Goal: Check status: Check status

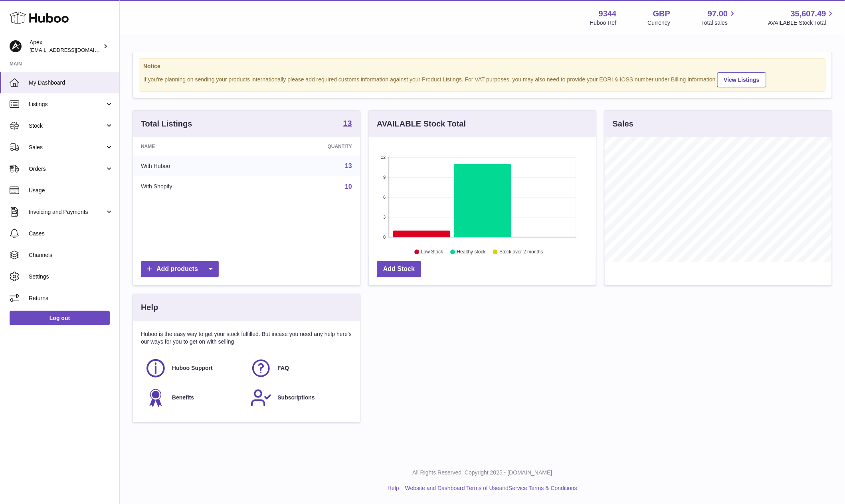
scroll to position [124, 227]
click at [64, 165] on span "Orders" at bounding box center [67, 169] width 76 height 8
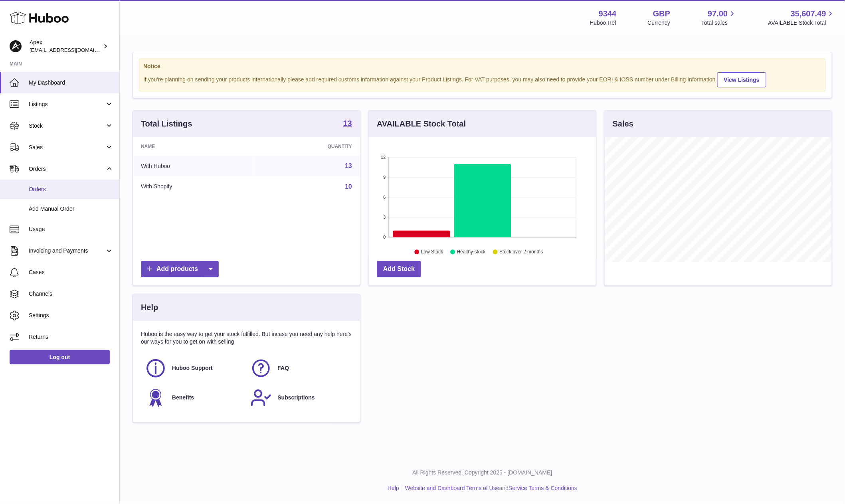
click at [60, 183] on link "Orders" at bounding box center [59, 190] width 119 height 20
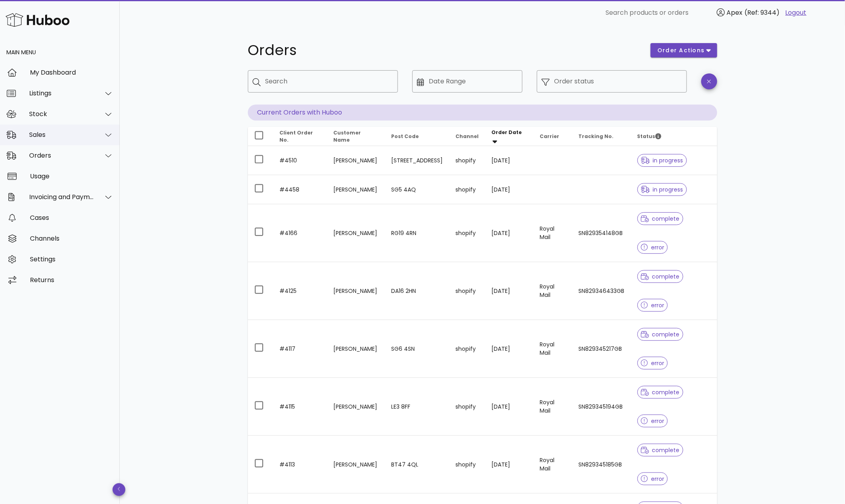
click at [50, 138] on div "Sales" at bounding box center [61, 135] width 65 height 8
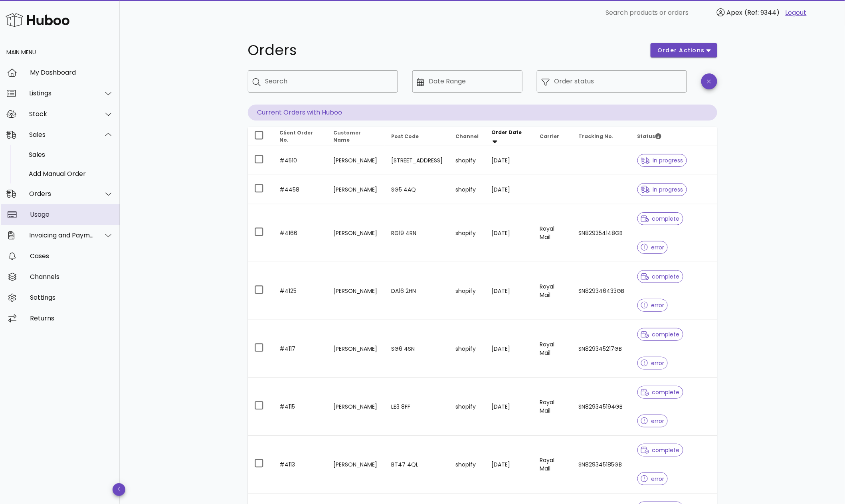
click at [57, 218] on div "Usage" at bounding box center [71, 215] width 83 height 8
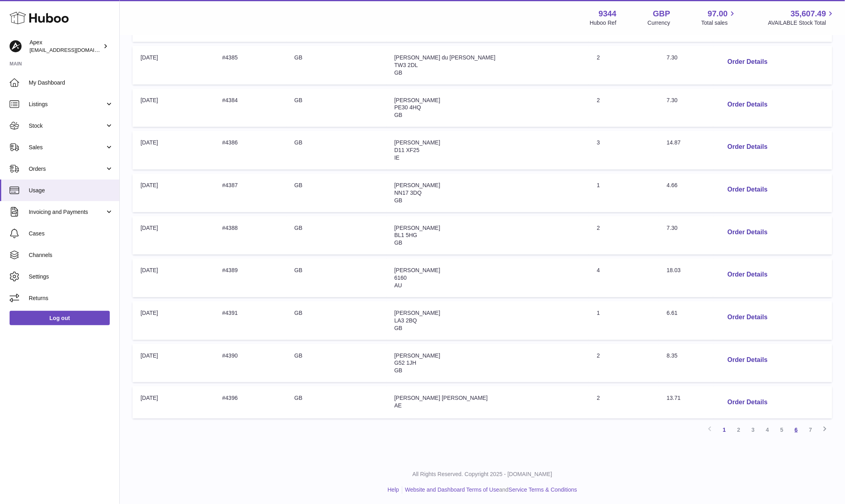
click at [799, 427] on link "6" at bounding box center [796, 430] width 14 height 14
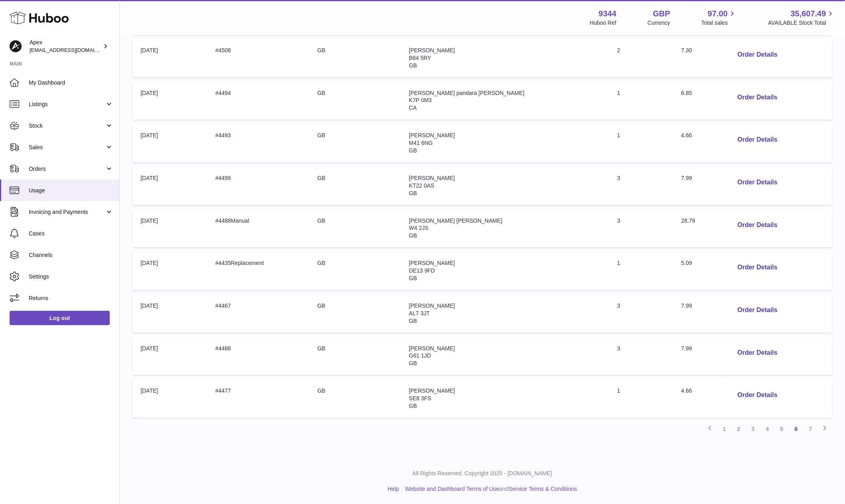
scroll to position [194, 0]
click at [753, 225] on button "Order Details" at bounding box center [757, 225] width 53 height 16
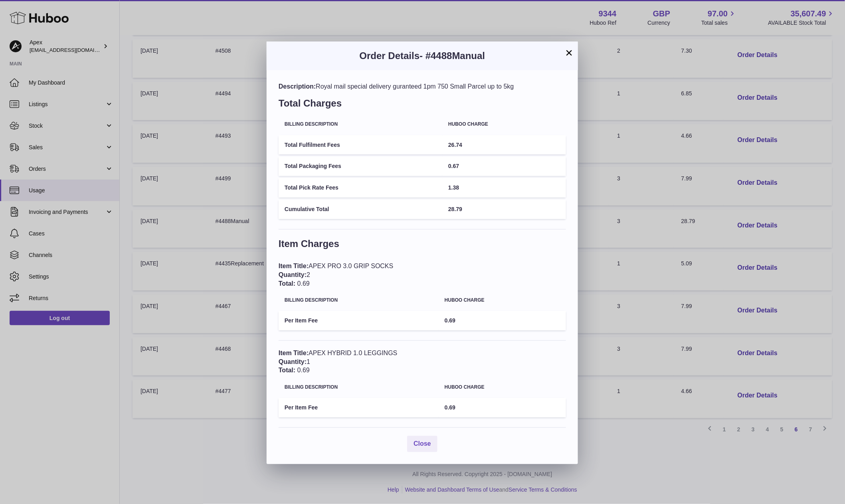
scroll to position [1, 0]
click at [568, 54] on button "×" at bounding box center [569, 53] width 10 height 10
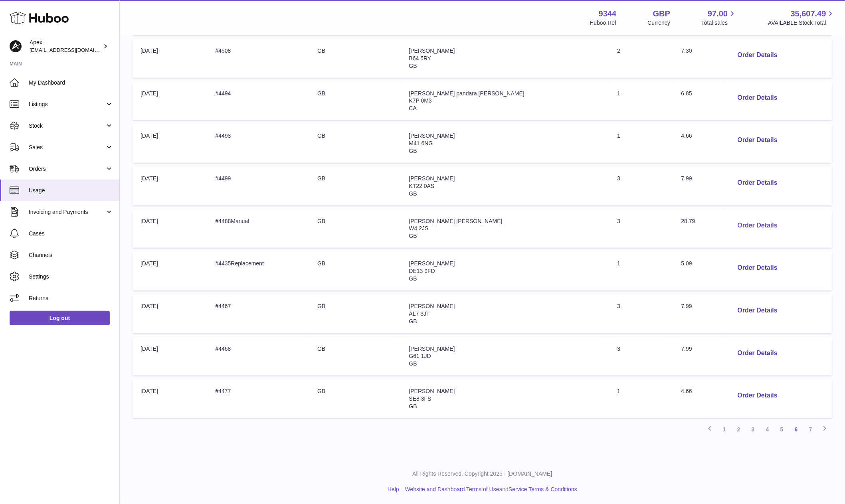
click at [744, 224] on button "Order Details" at bounding box center [757, 225] width 53 height 16
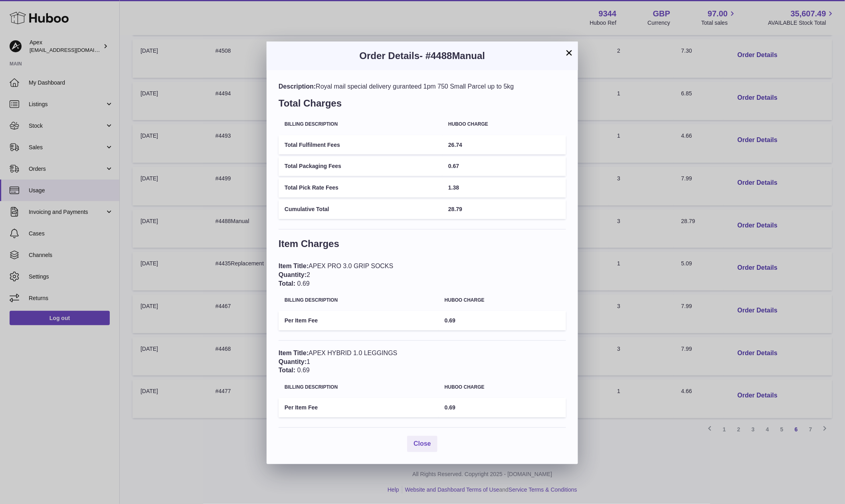
click at [568, 55] on button "×" at bounding box center [569, 53] width 10 height 10
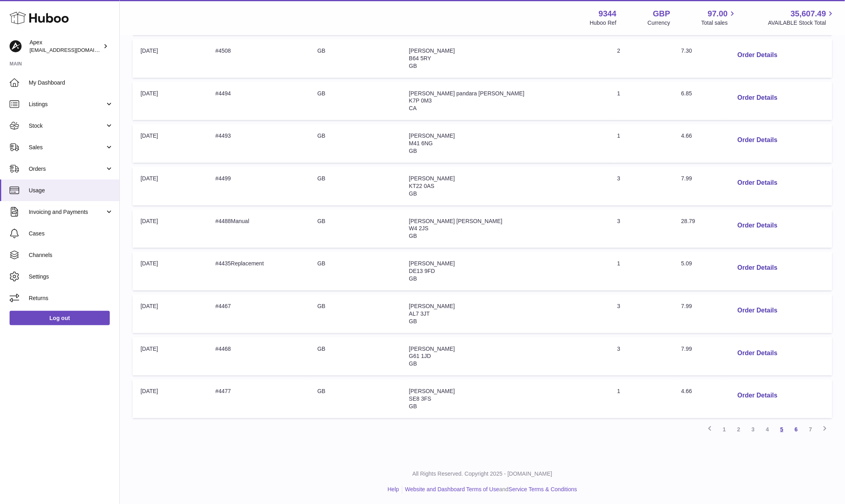
click at [782, 426] on link "5" at bounding box center [782, 429] width 14 height 14
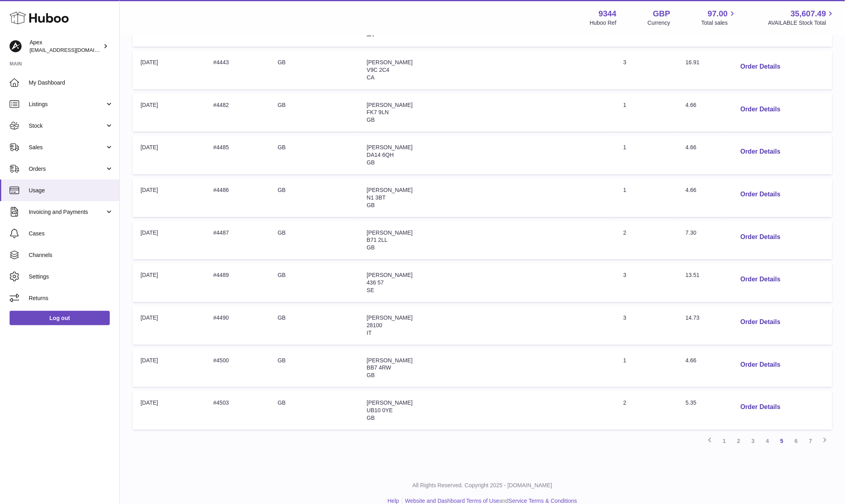
scroll to position [188, 0]
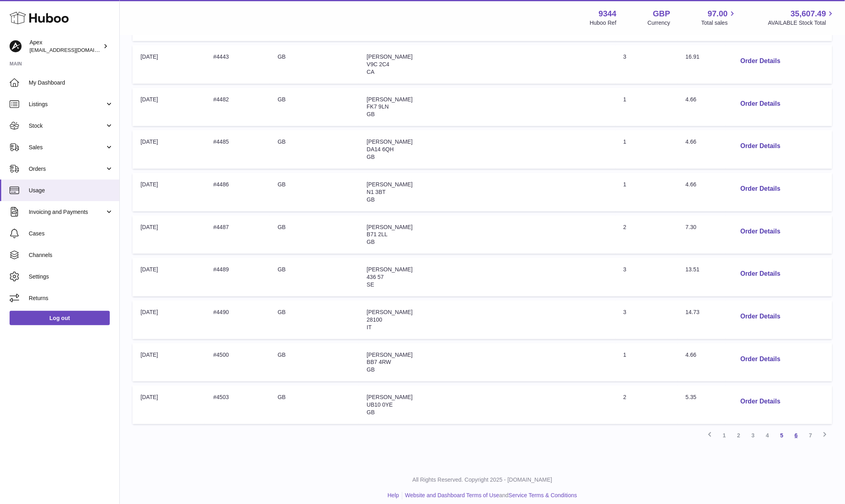
click at [795, 434] on link "6" at bounding box center [796, 435] width 14 height 14
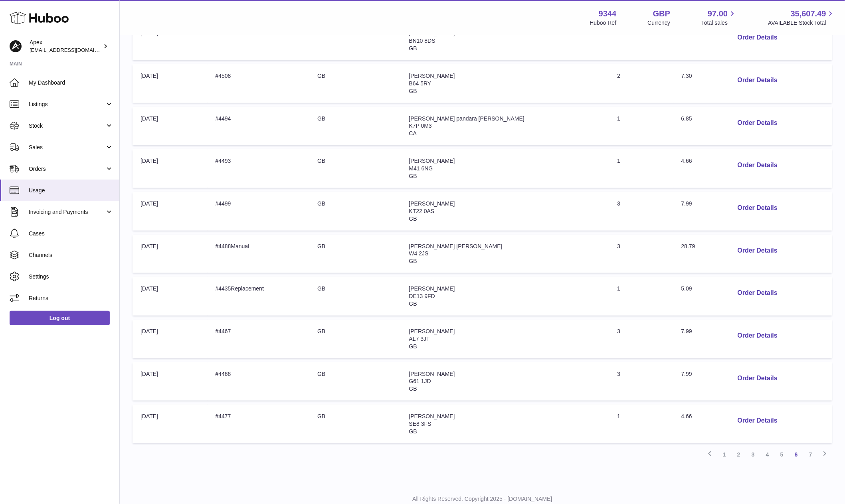
scroll to position [164, 0]
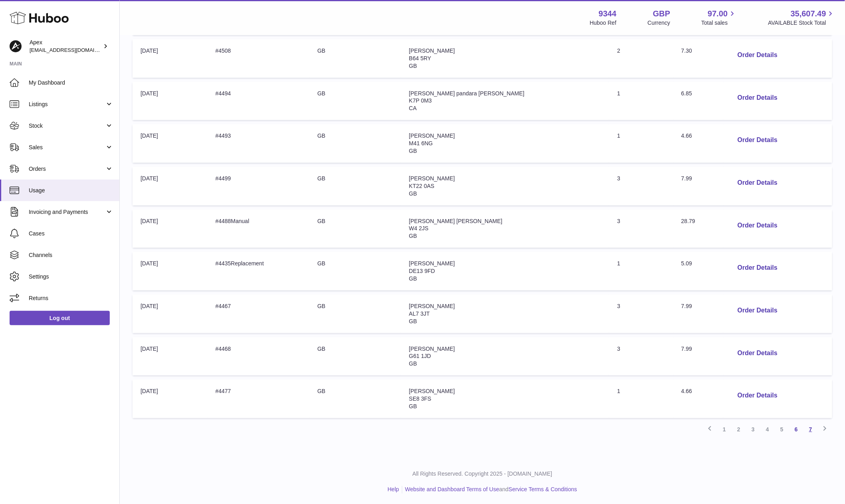
click at [809, 427] on link "7" at bounding box center [810, 429] width 14 height 14
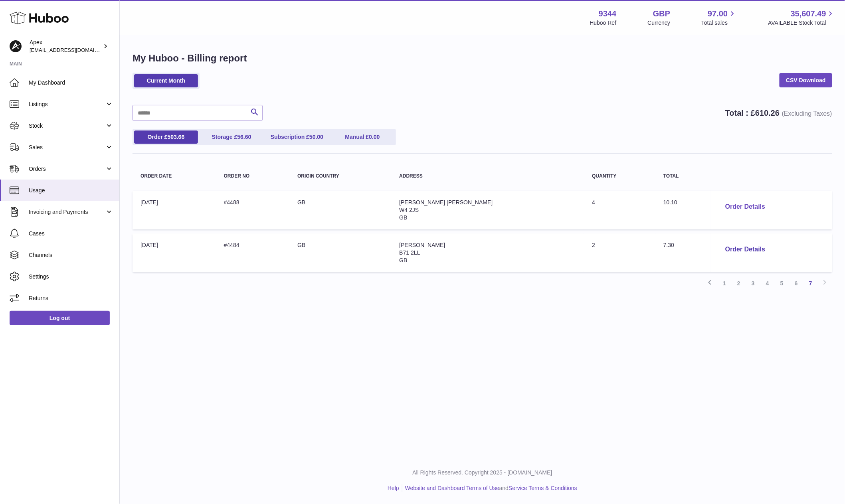
click at [719, 206] on button "Order Details" at bounding box center [745, 207] width 53 height 16
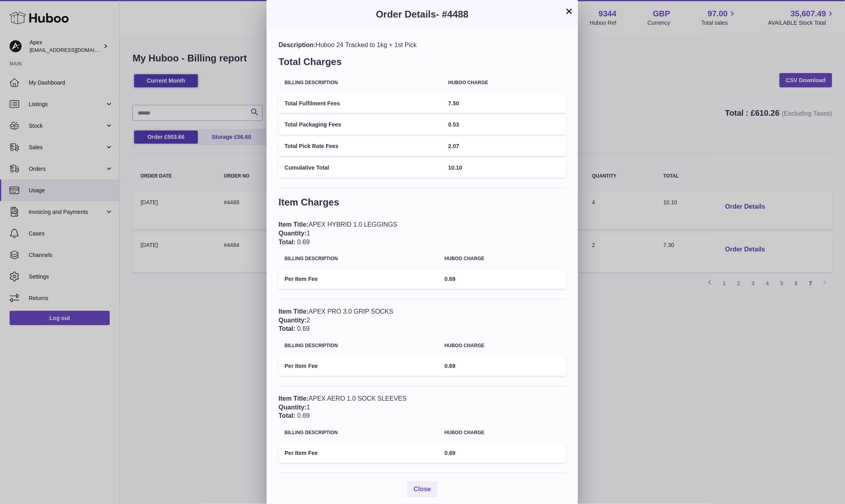
click at [569, 12] on button "×" at bounding box center [569, 11] width 10 height 10
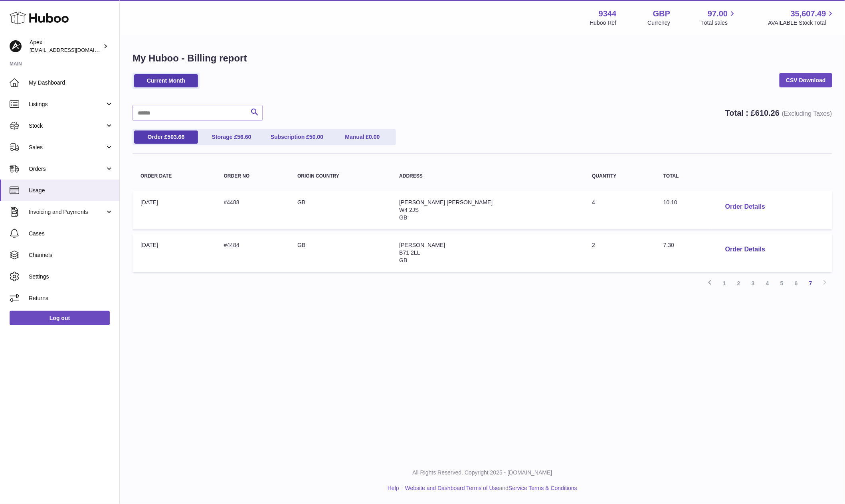
click at [722, 210] on button "Order Details" at bounding box center [745, 207] width 53 height 16
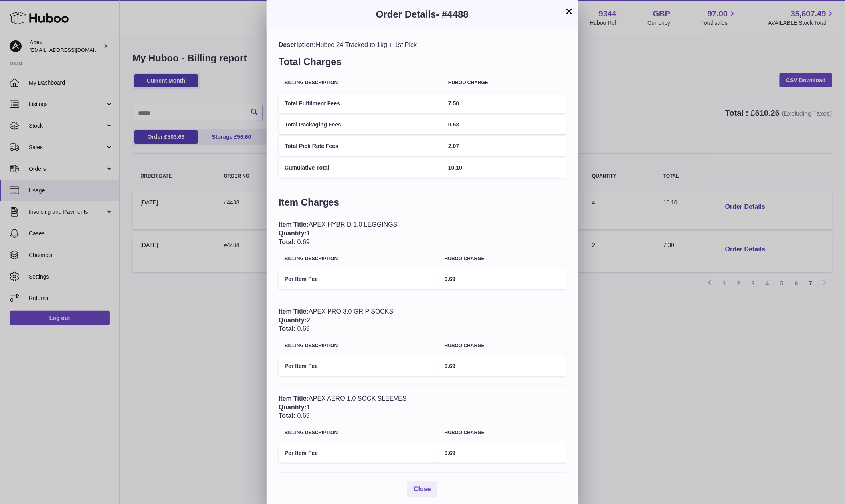
click at [568, 14] on button "×" at bounding box center [569, 11] width 10 height 10
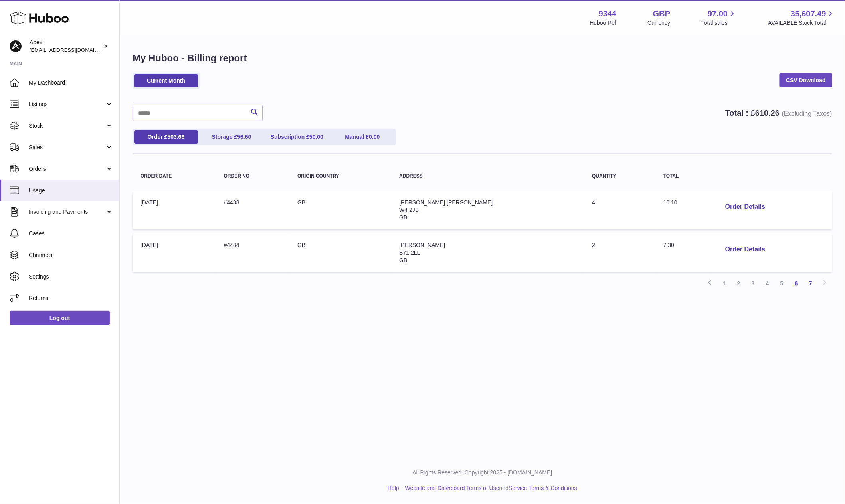
click at [797, 283] on link "6" at bounding box center [796, 283] width 14 height 14
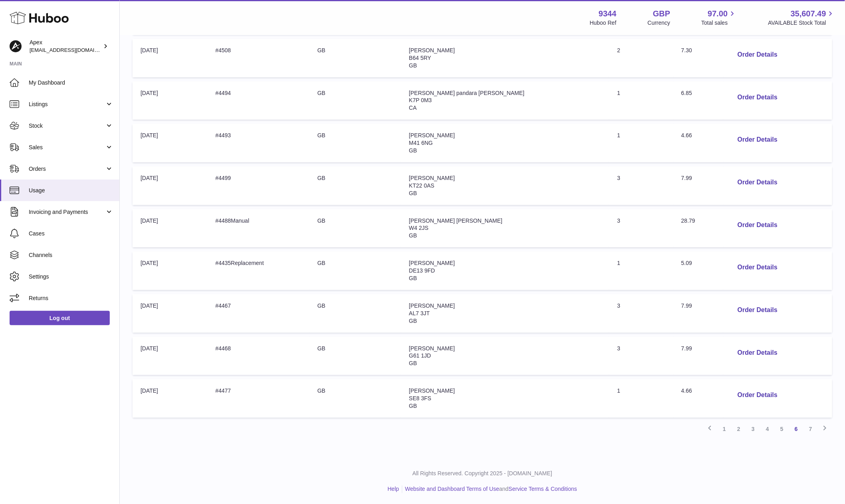
scroll to position [194, 0]
click at [733, 221] on button "Order Details" at bounding box center [757, 225] width 53 height 16
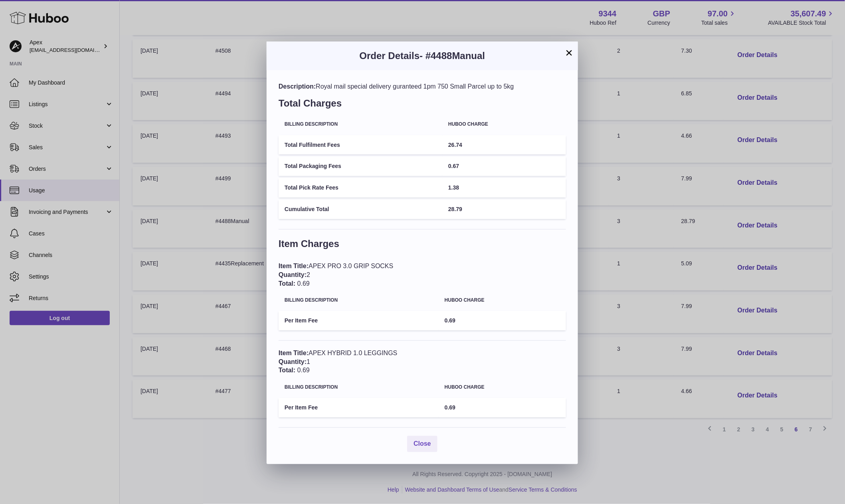
click at [434, 17] on div "× Order Details - #4488Manual Description: Royal mail special delivery gurantee…" at bounding box center [422, 252] width 845 height 504
